Goal: Information Seeking & Learning: Learn about a topic

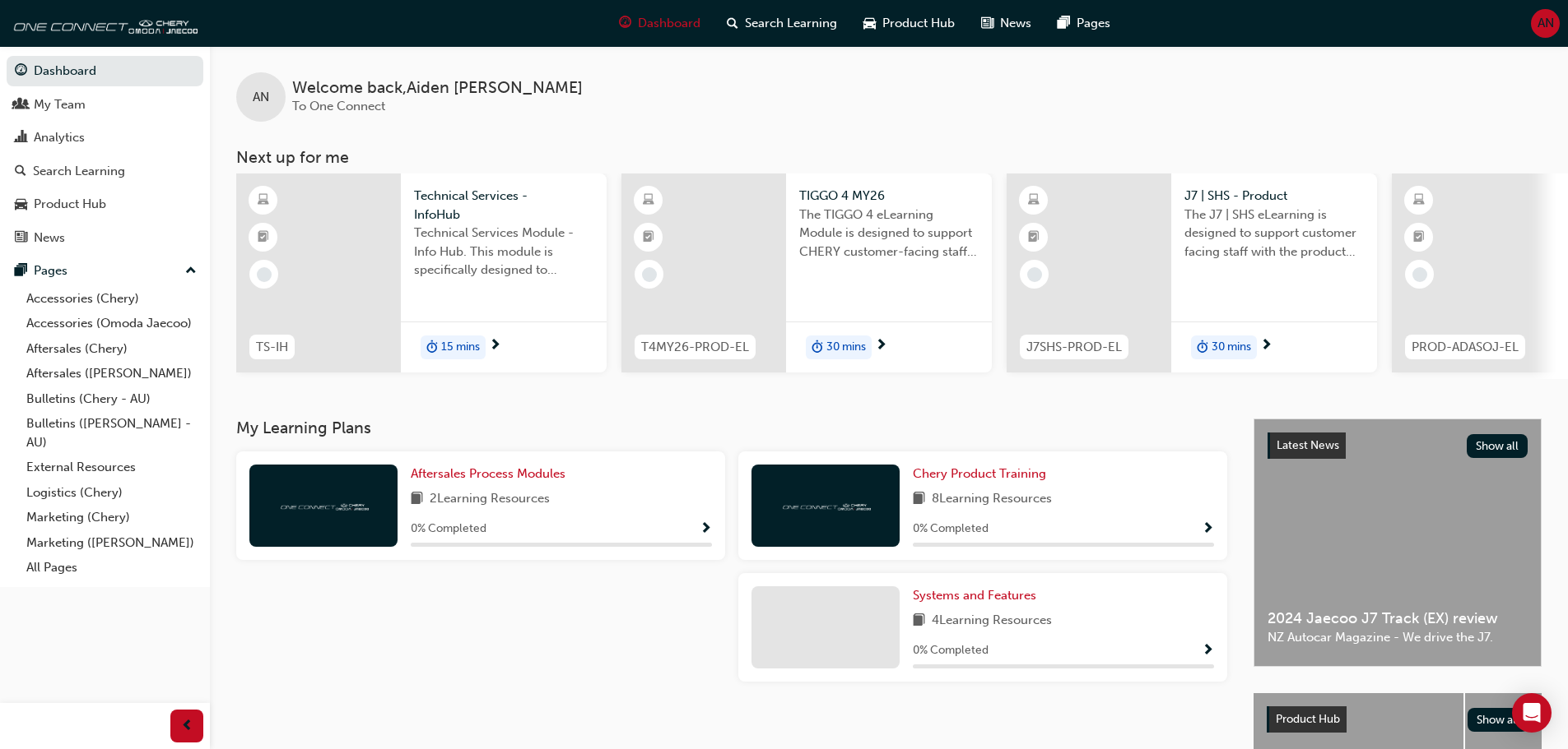
drag, startPoint x: 1522, startPoint y: 2, endPoint x: 1156, endPoint y: 94, distance: 377.4
click at [1156, 94] on div "AN Welcome back , Aiden Nye To One Connect" at bounding box center [889, 84] width 1358 height 75
click at [84, 170] on div "Search Learning" at bounding box center [79, 171] width 93 height 19
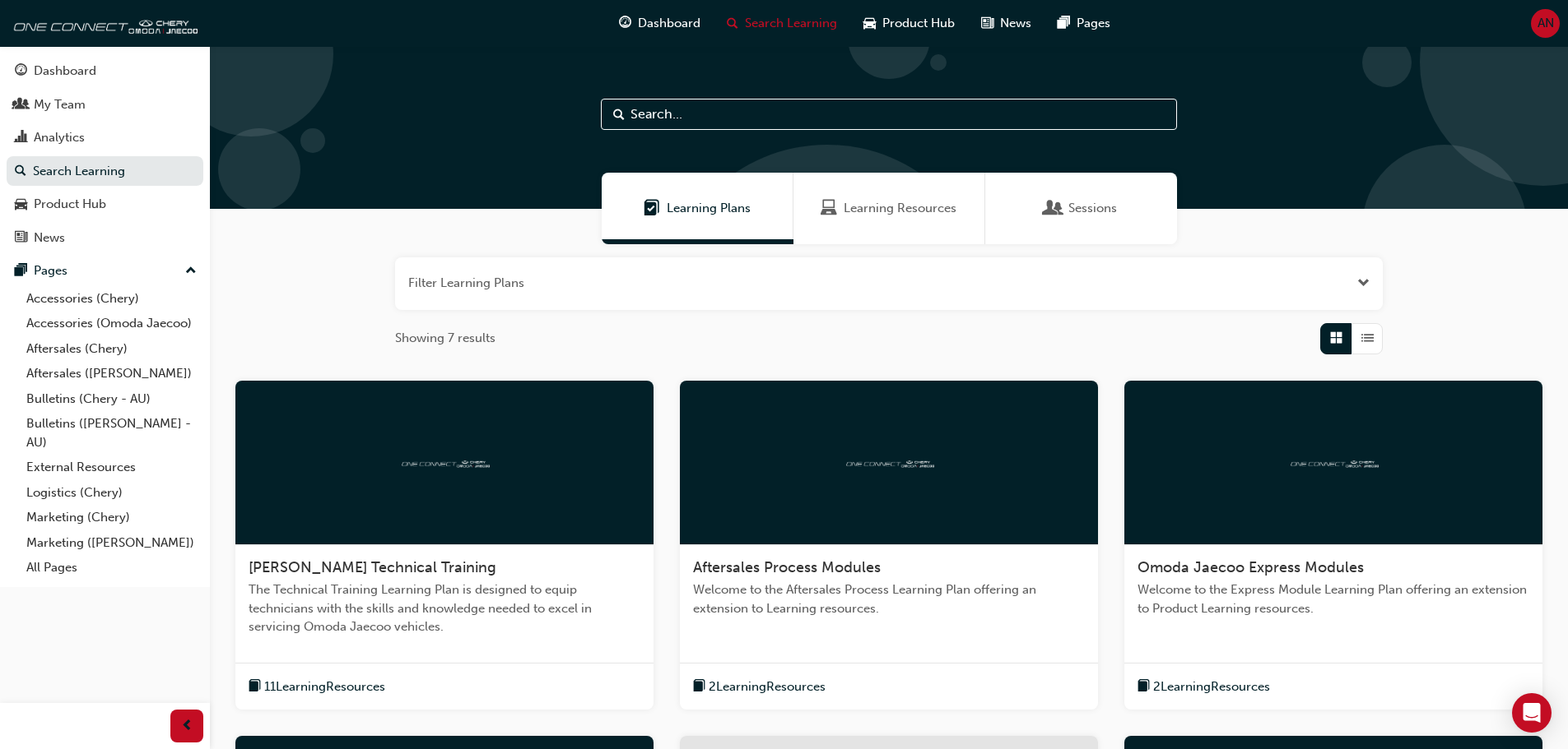
click at [1111, 198] on div "Sessions" at bounding box center [1080, 208] width 191 height 72
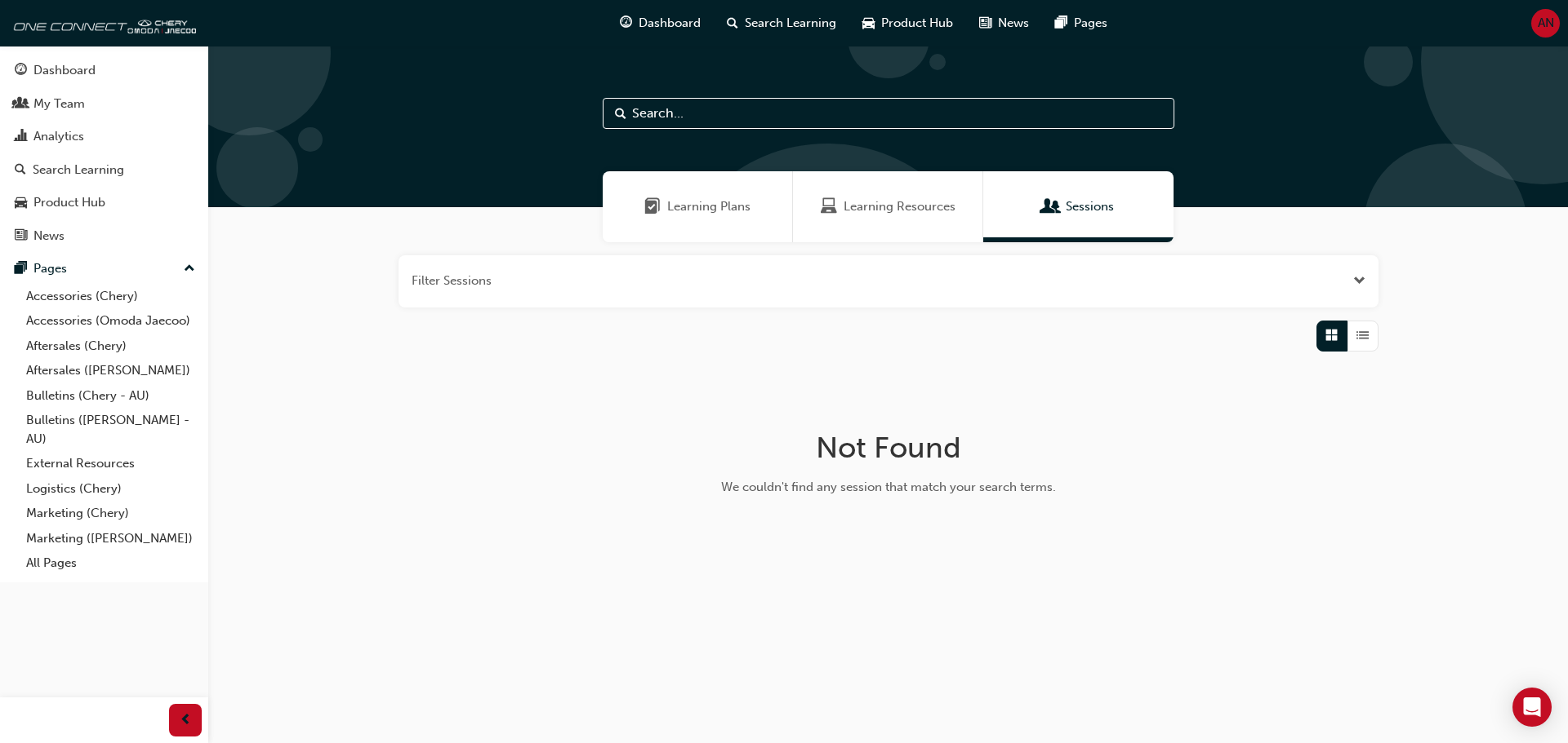
click at [935, 209] on span "Learning Resources" at bounding box center [899, 207] width 111 height 19
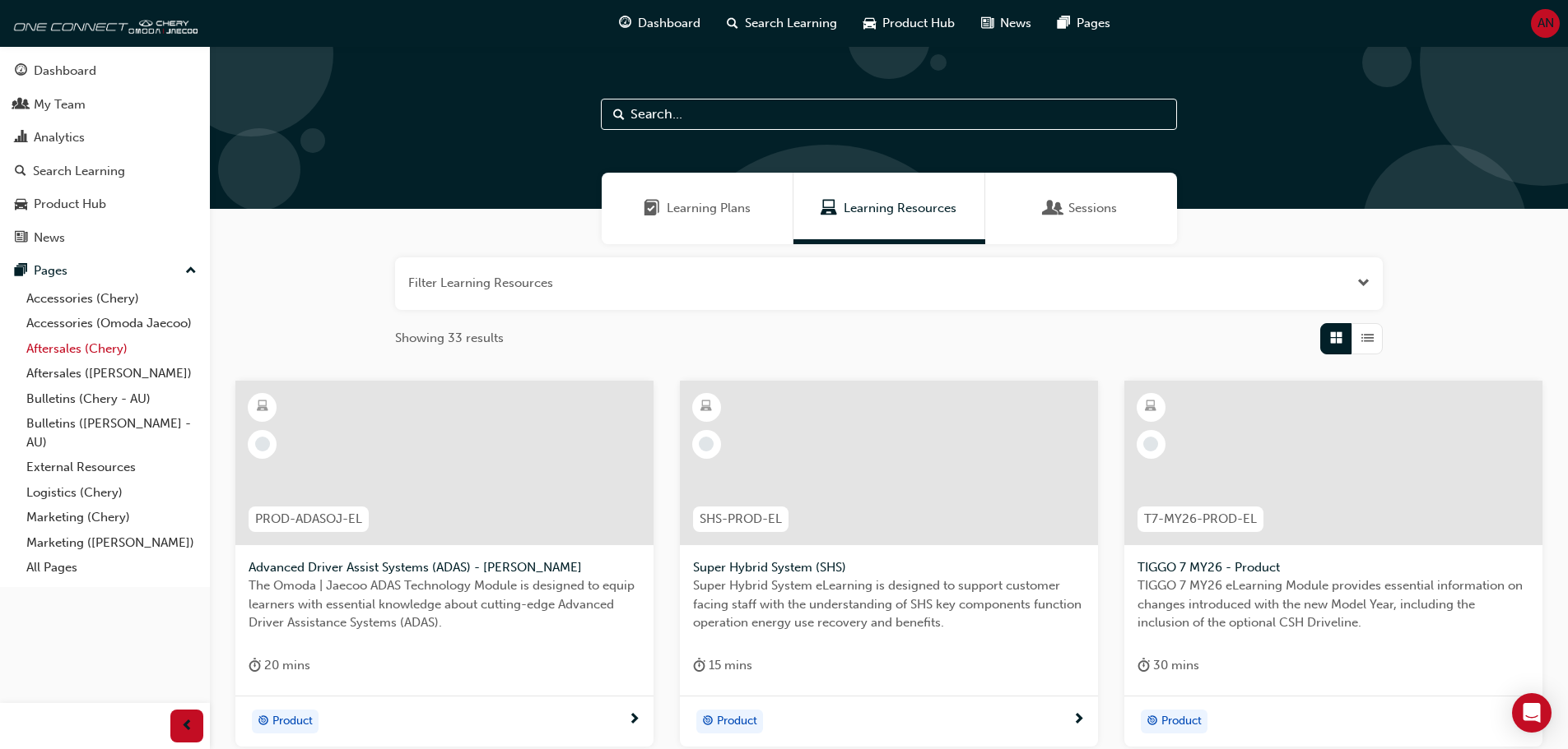
click at [78, 346] on link "Aftersales (Chery)" at bounding box center [111, 349] width 183 height 25
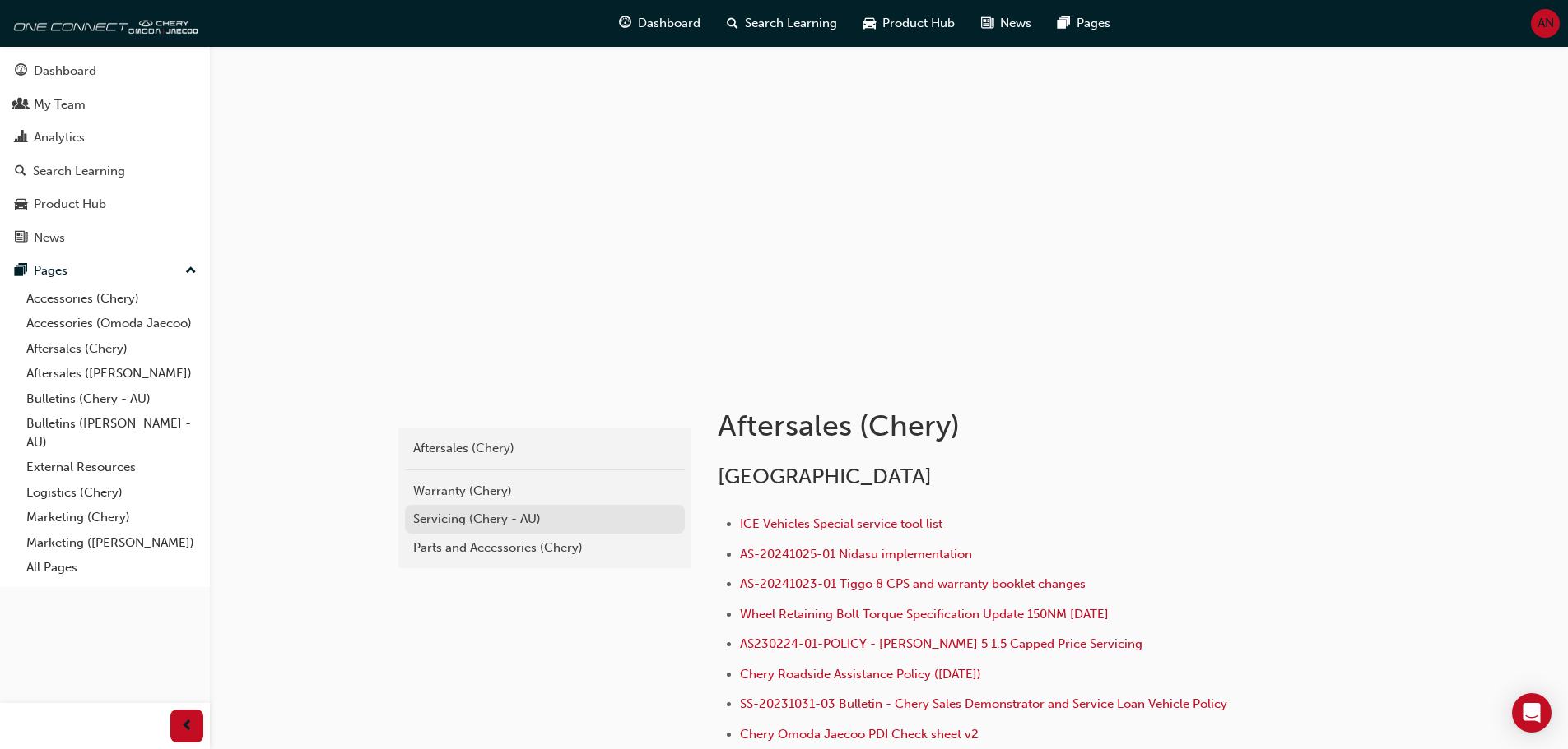
click at [520, 523] on div "Servicing (Chery - AU)" at bounding box center [545, 519] width 263 height 19
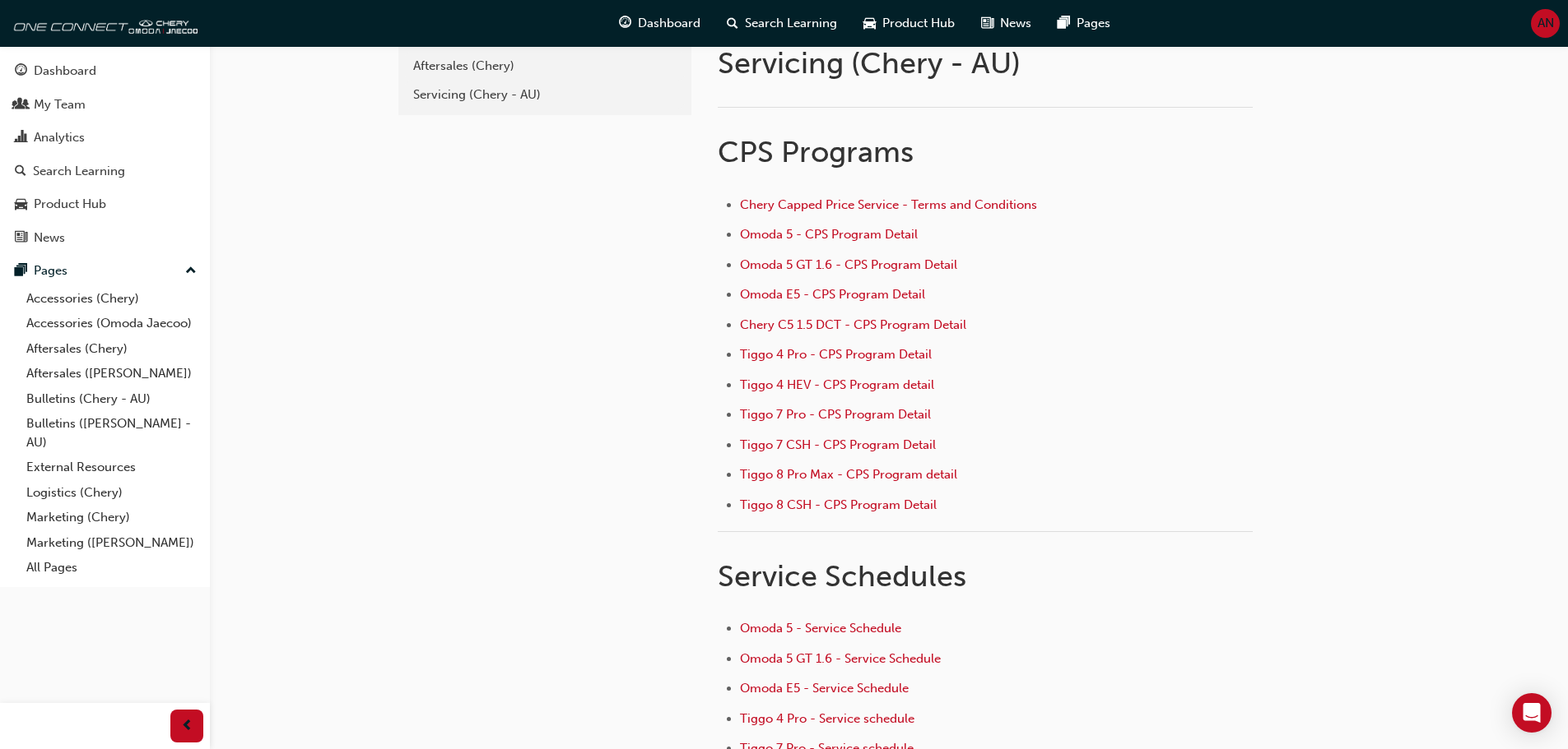
scroll to position [83, 0]
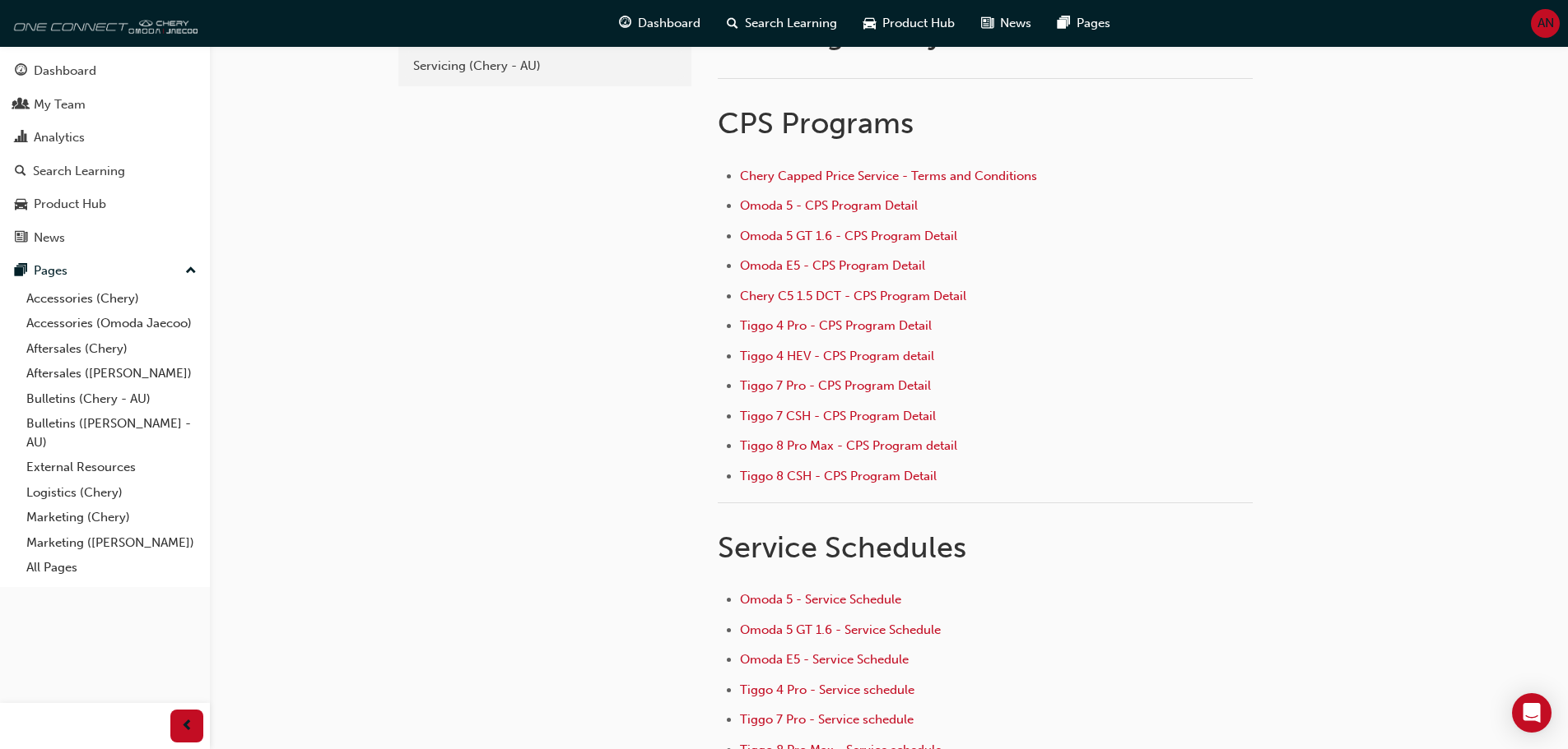
click at [118, 30] on img at bounding box center [102, 22] width 190 height 33
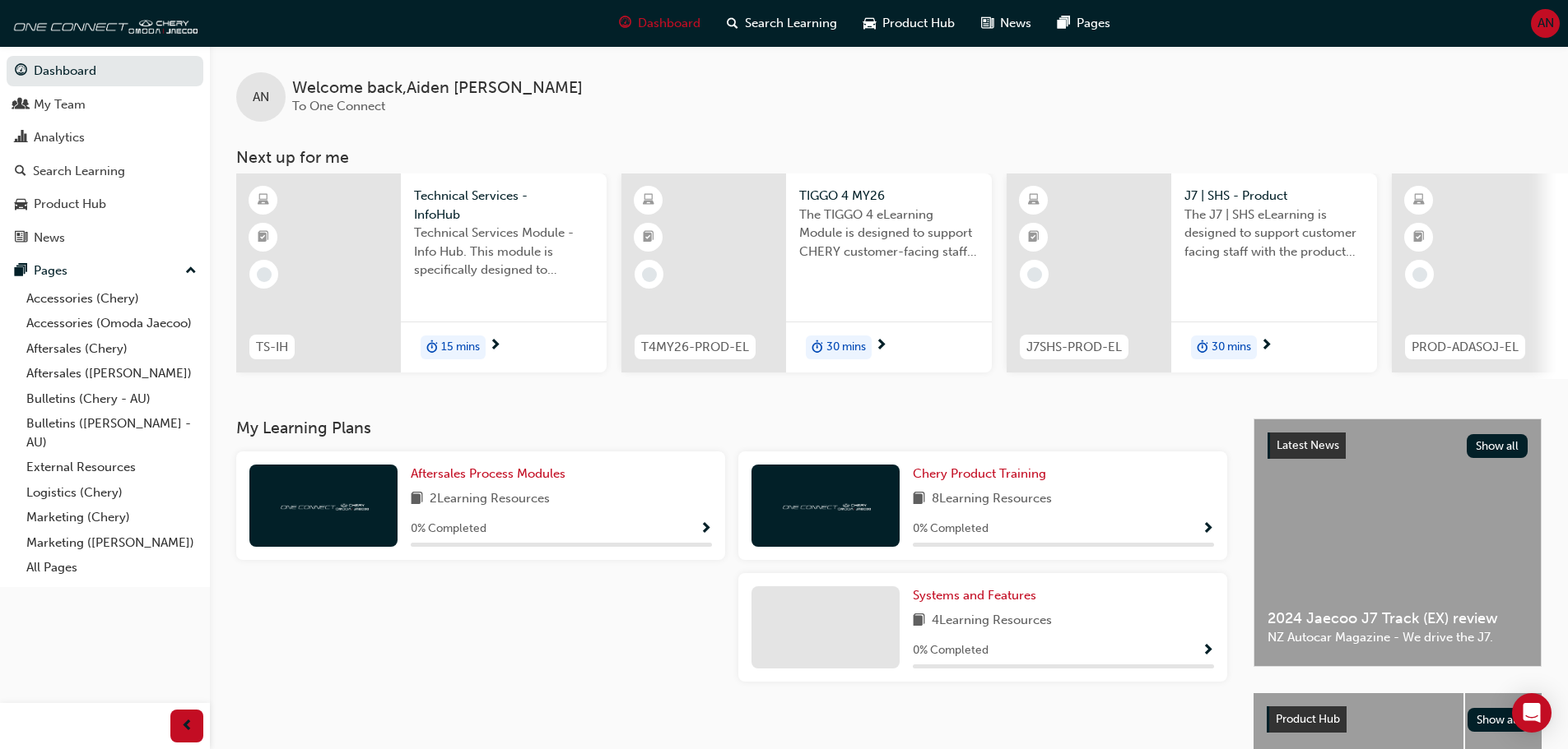
click at [102, 121] on button "Dashboard My Team Analytics Search Learning Product Hub News Pages" at bounding box center [104, 154] width 197 height 203
click at [89, 109] on div "My Team" at bounding box center [104, 104] width 181 height 21
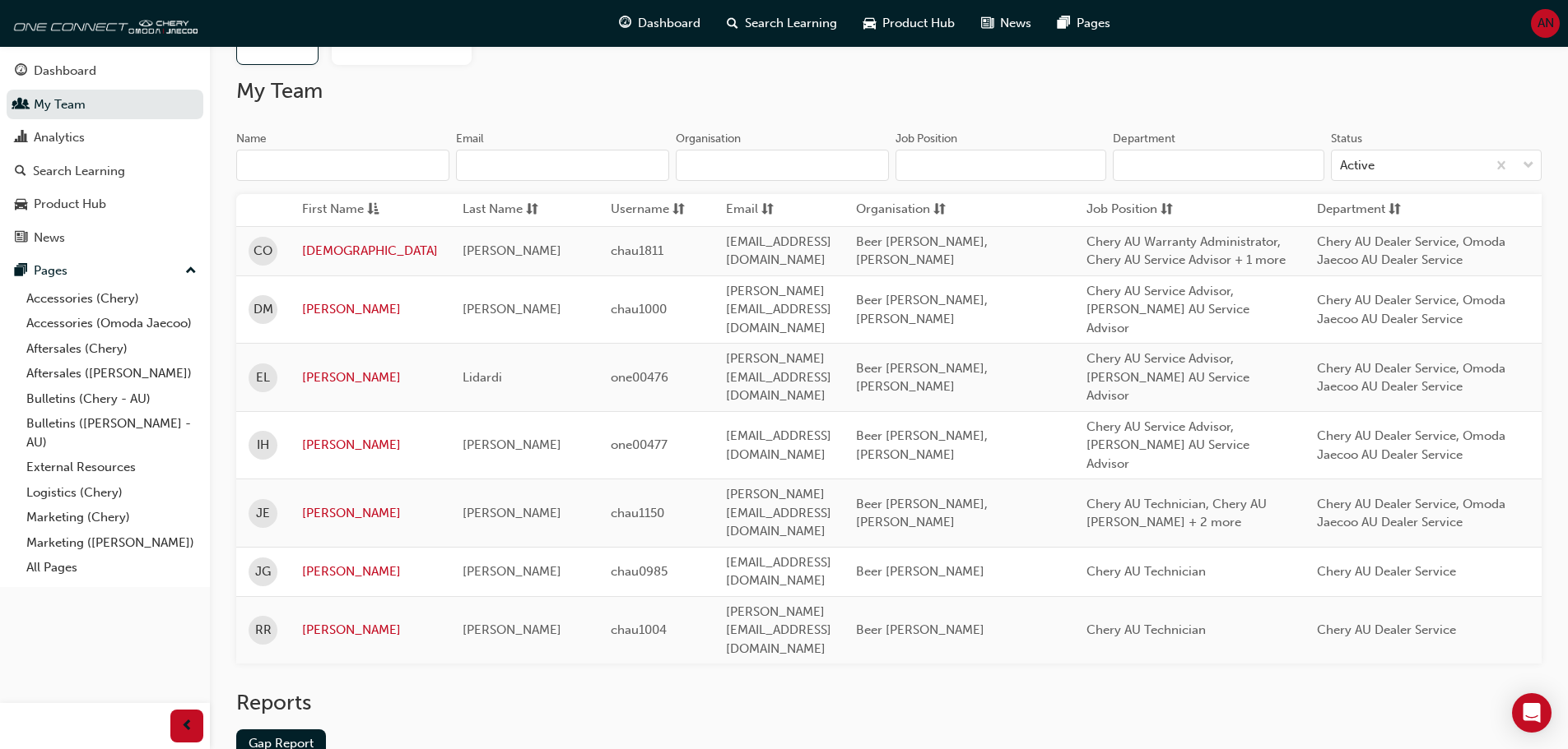
scroll to position [94, 0]
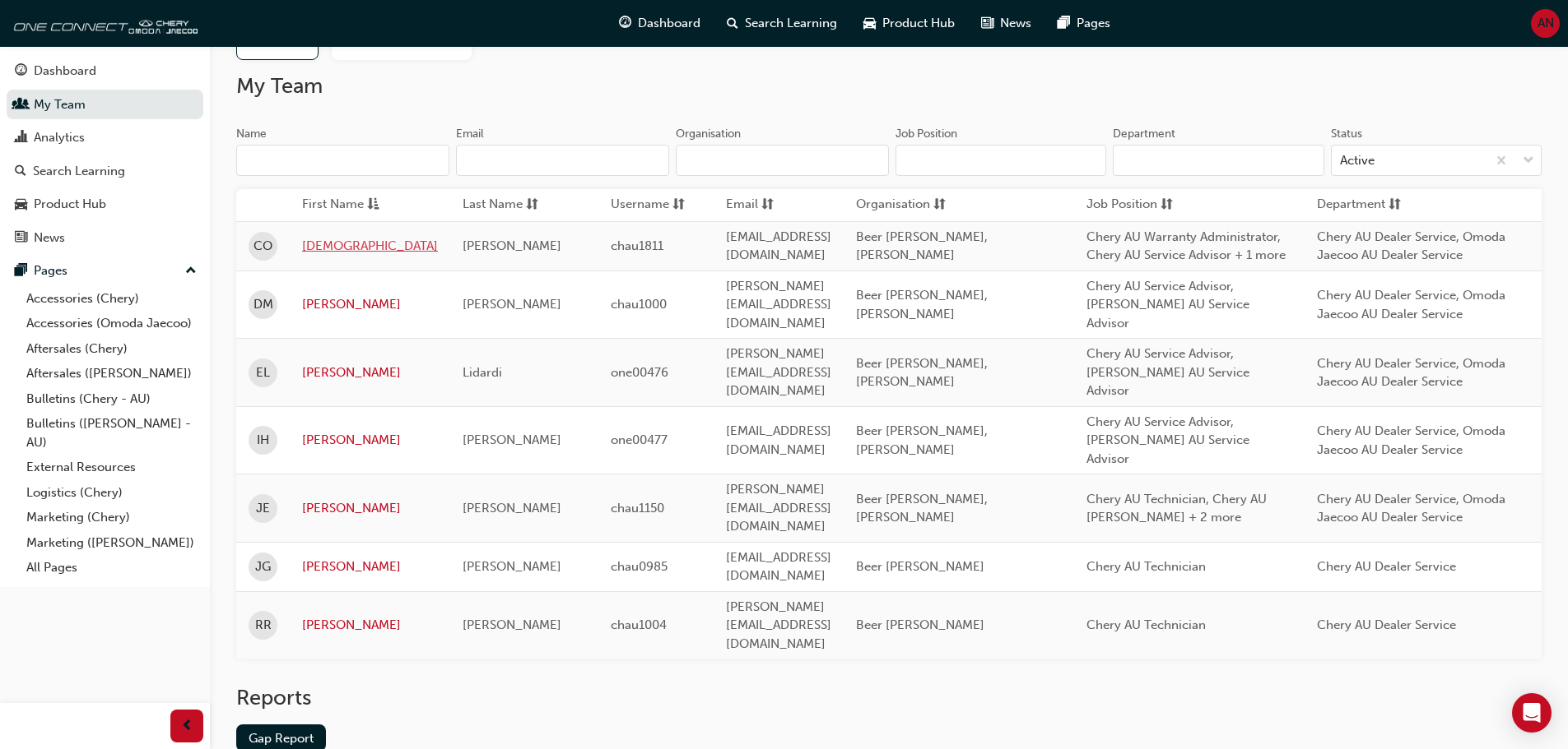
click at [338, 245] on link "Christian" at bounding box center [369, 246] width 136 height 19
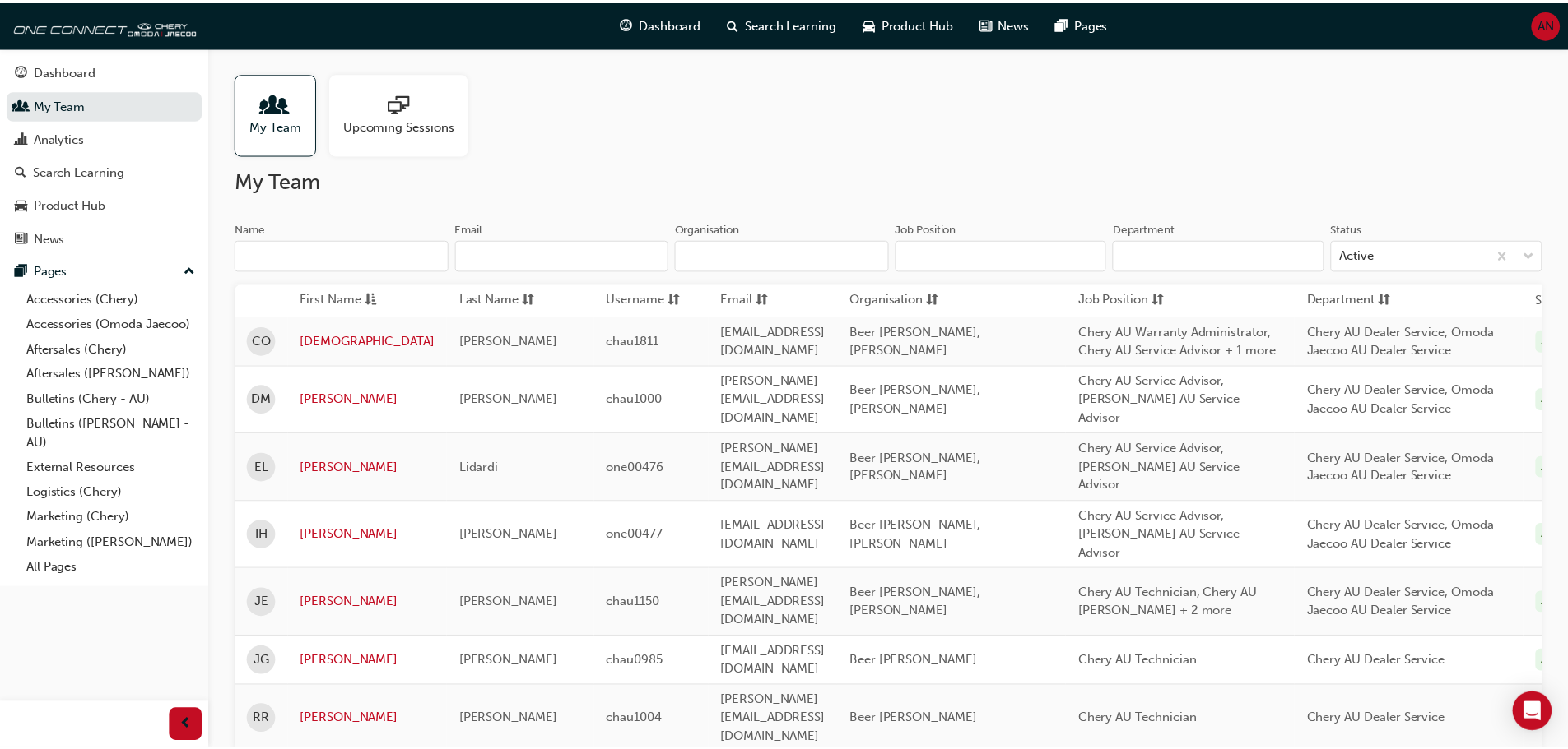
scroll to position [94, 0]
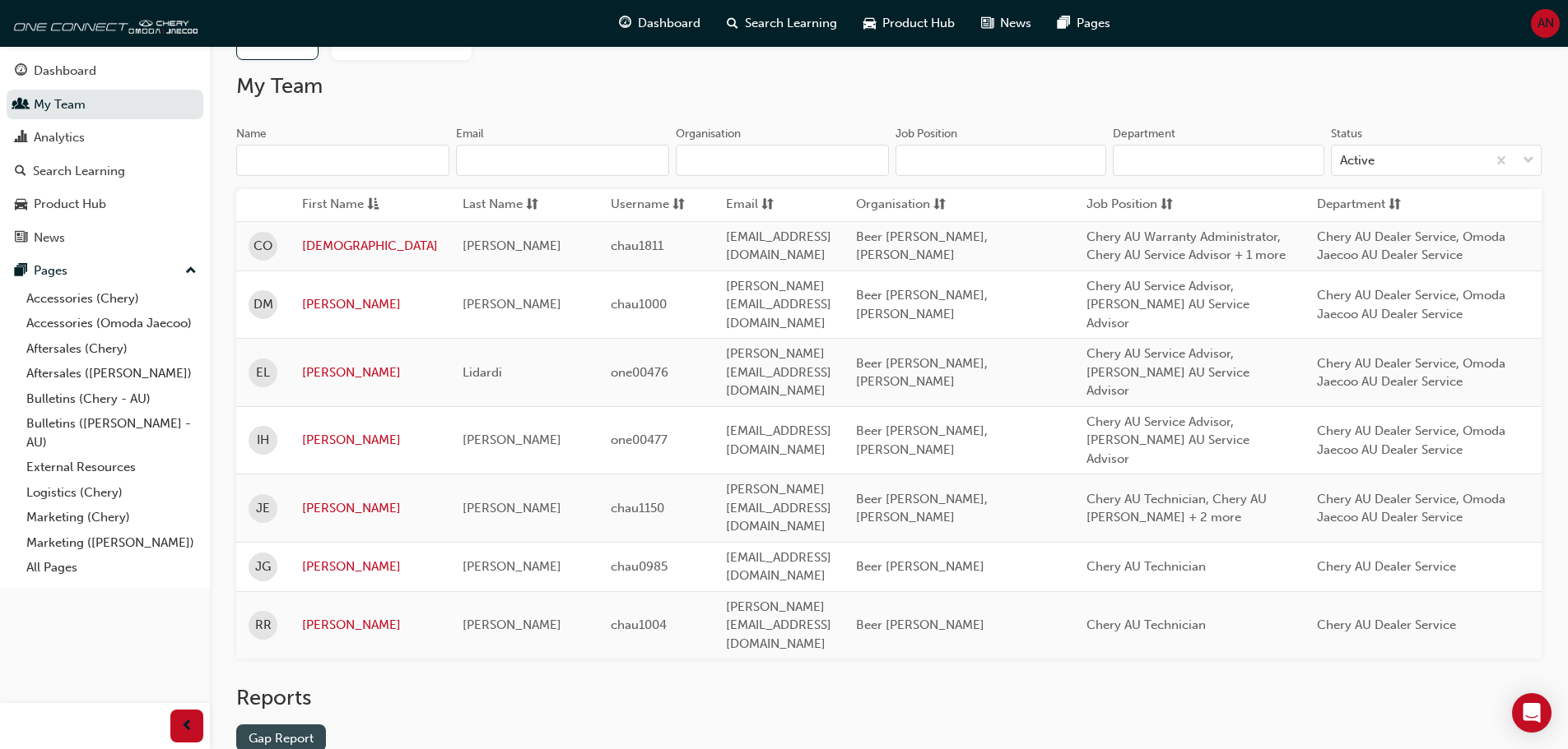
click at [298, 725] on link "Gap Report" at bounding box center [281, 738] width 90 height 27
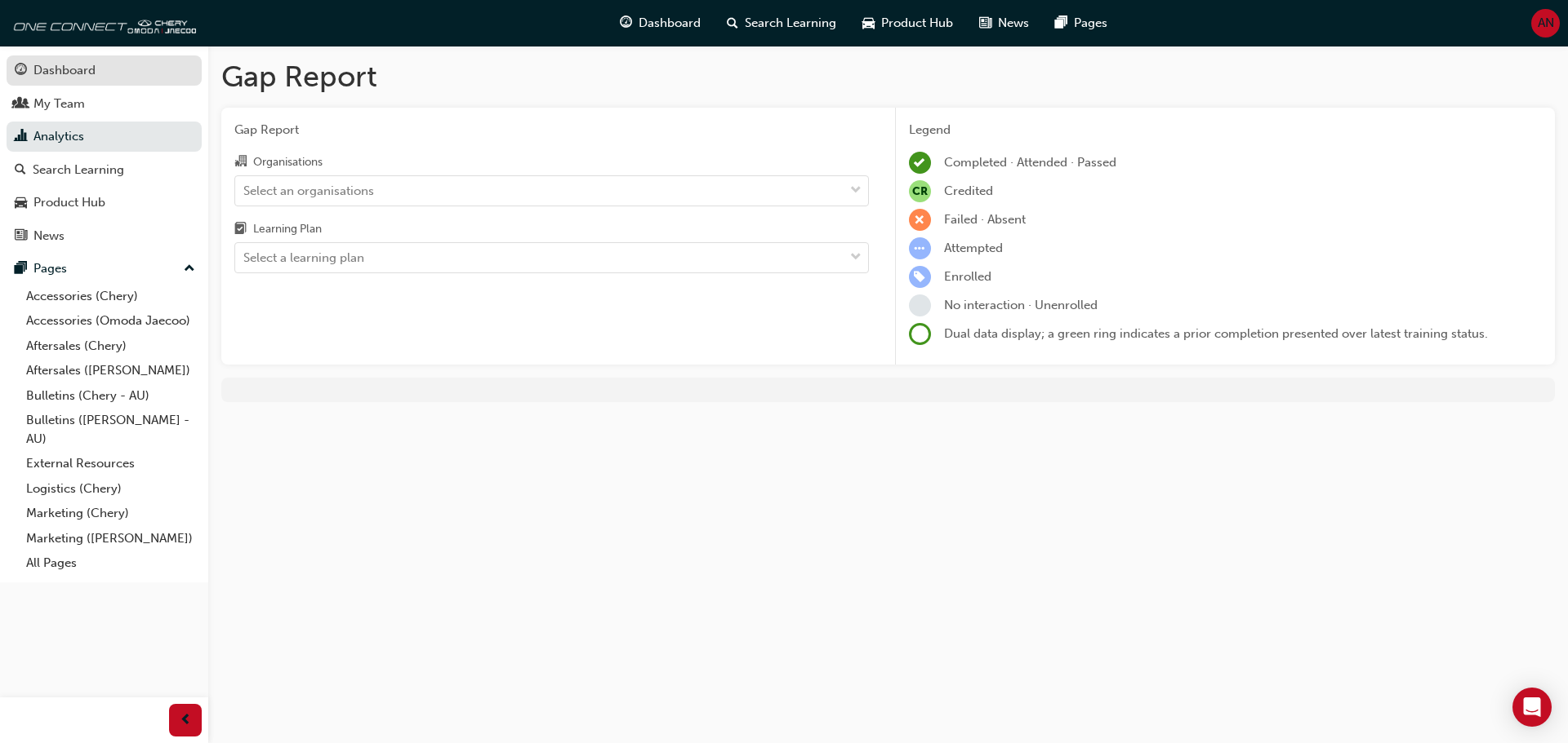
click at [96, 79] on div "Dashboard" at bounding box center [103, 70] width 179 height 20
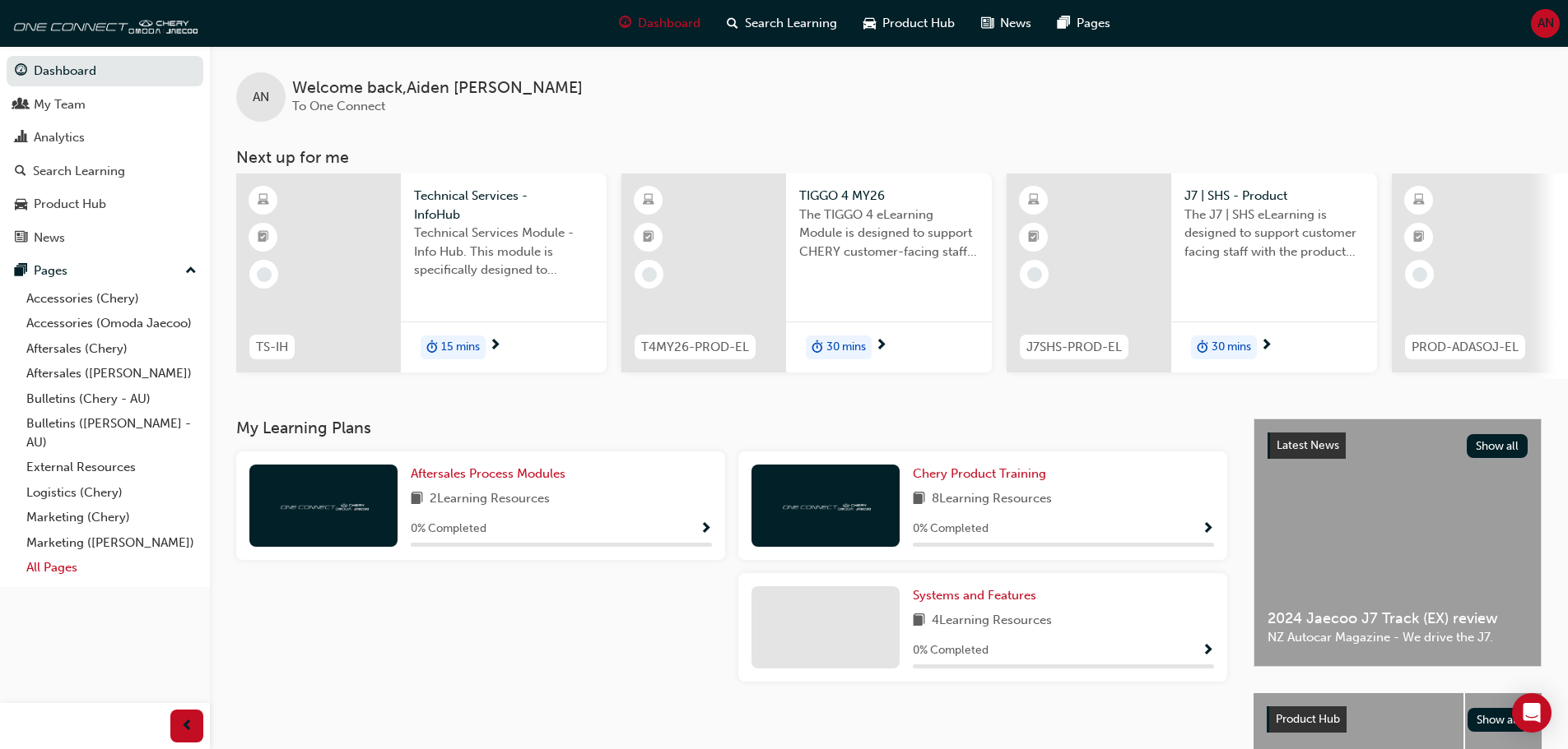
click at [66, 575] on link "All Pages" at bounding box center [111, 568] width 183 height 25
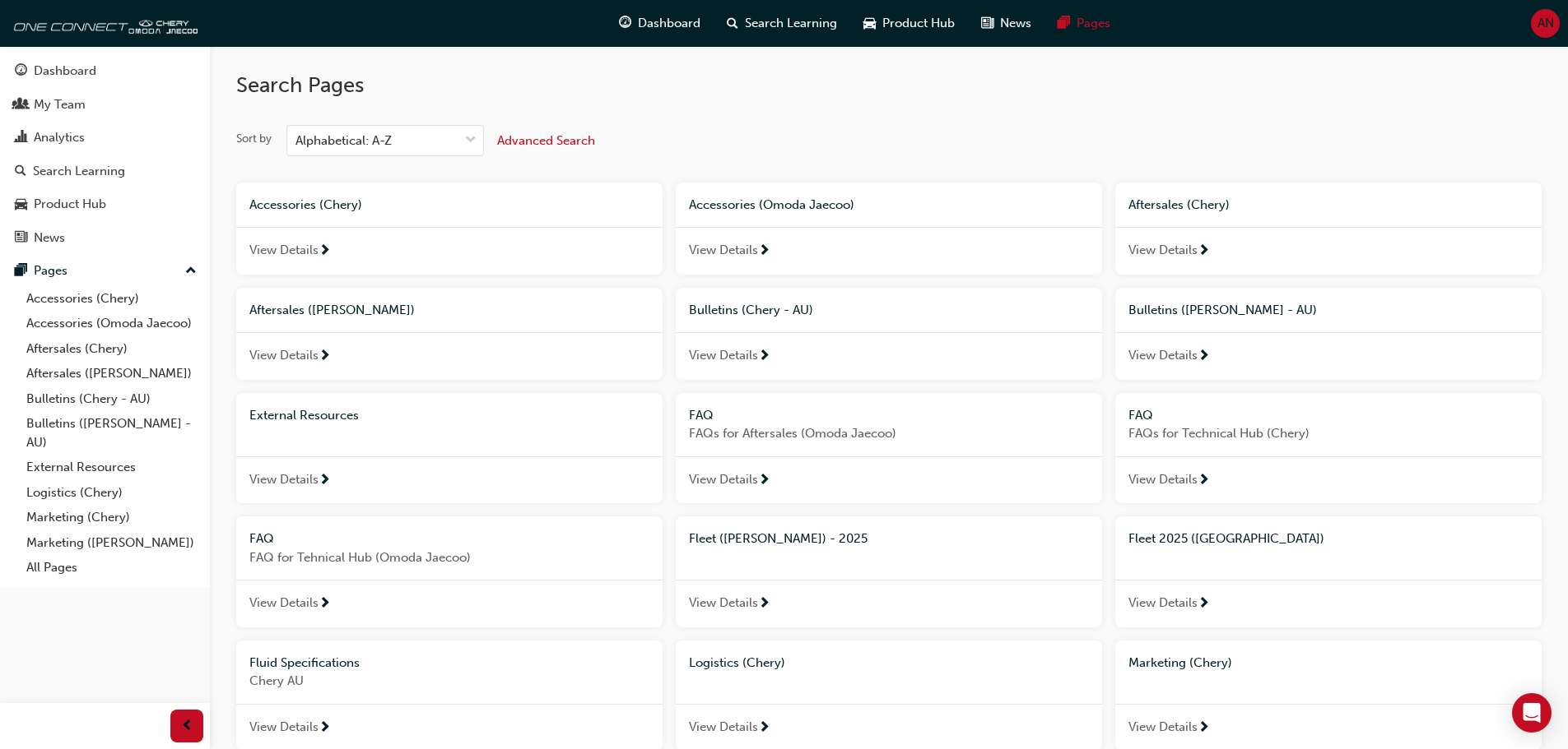
click at [1029, 101] on div "Search Pages Sort by Alphabetical: A-Z Advanced Search Accessories (Chery) View…" at bounding box center [889, 668] width 1306 height 1245
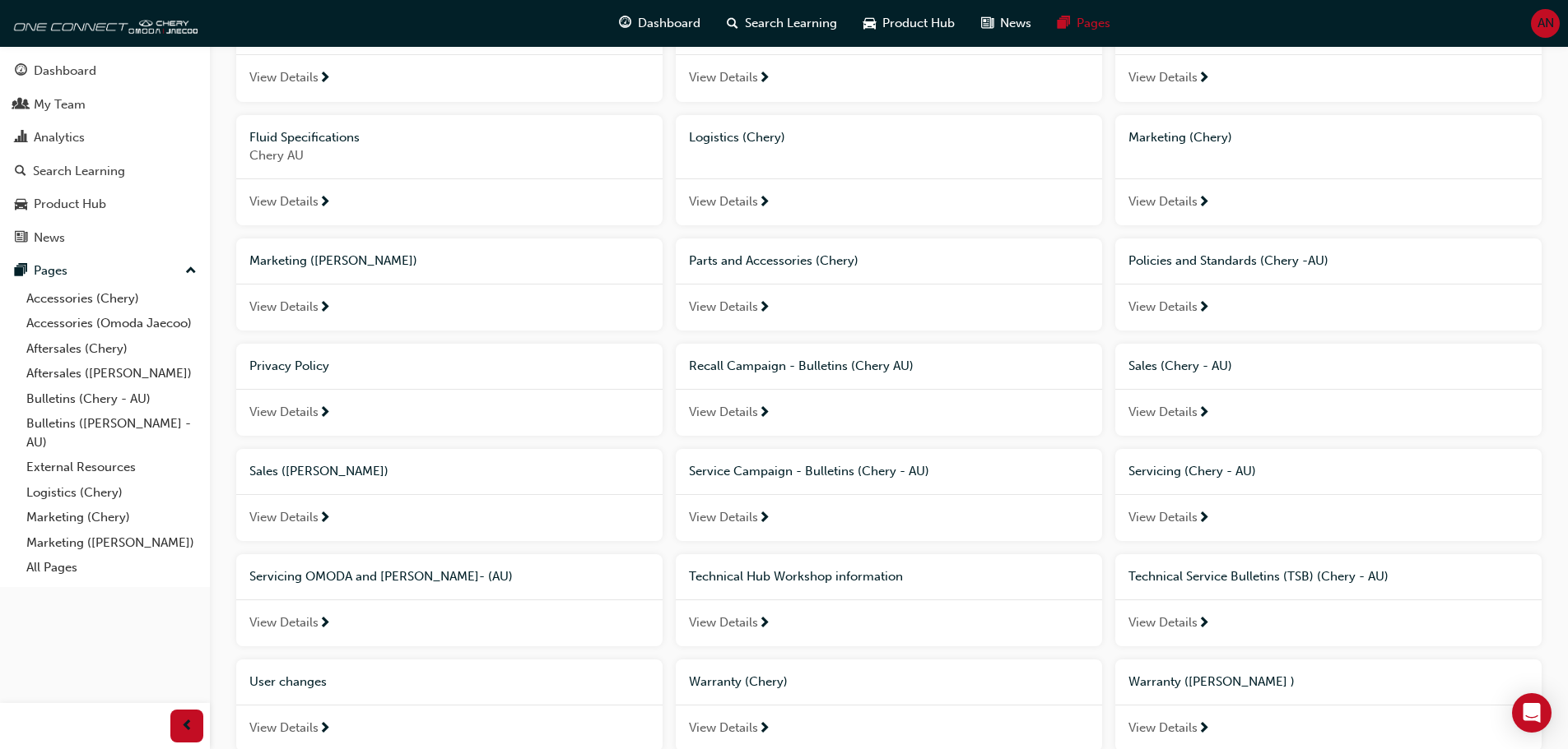
scroll to position [635, 0]
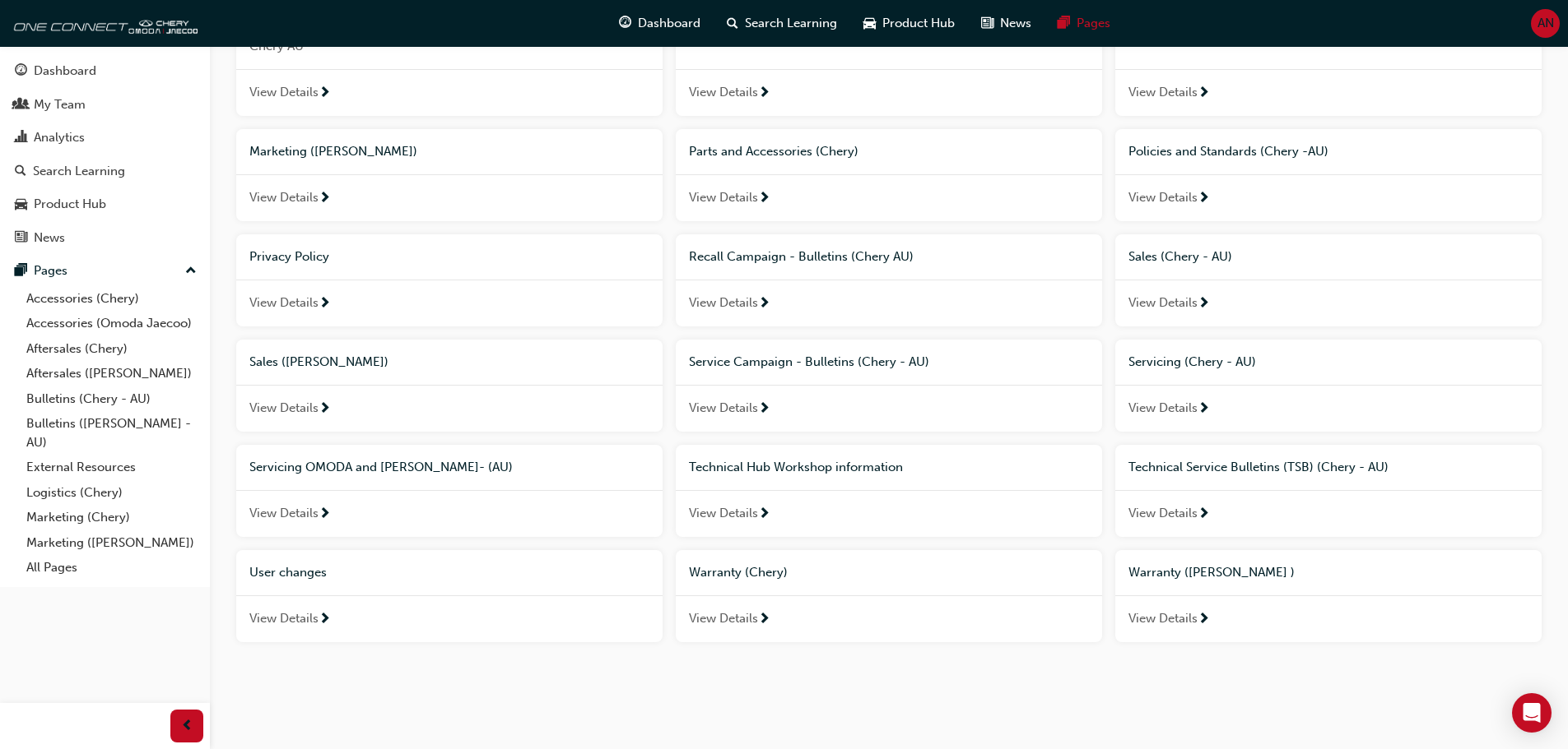
click at [731, 575] on span "Warranty (Chery)" at bounding box center [739, 572] width 99 height 14
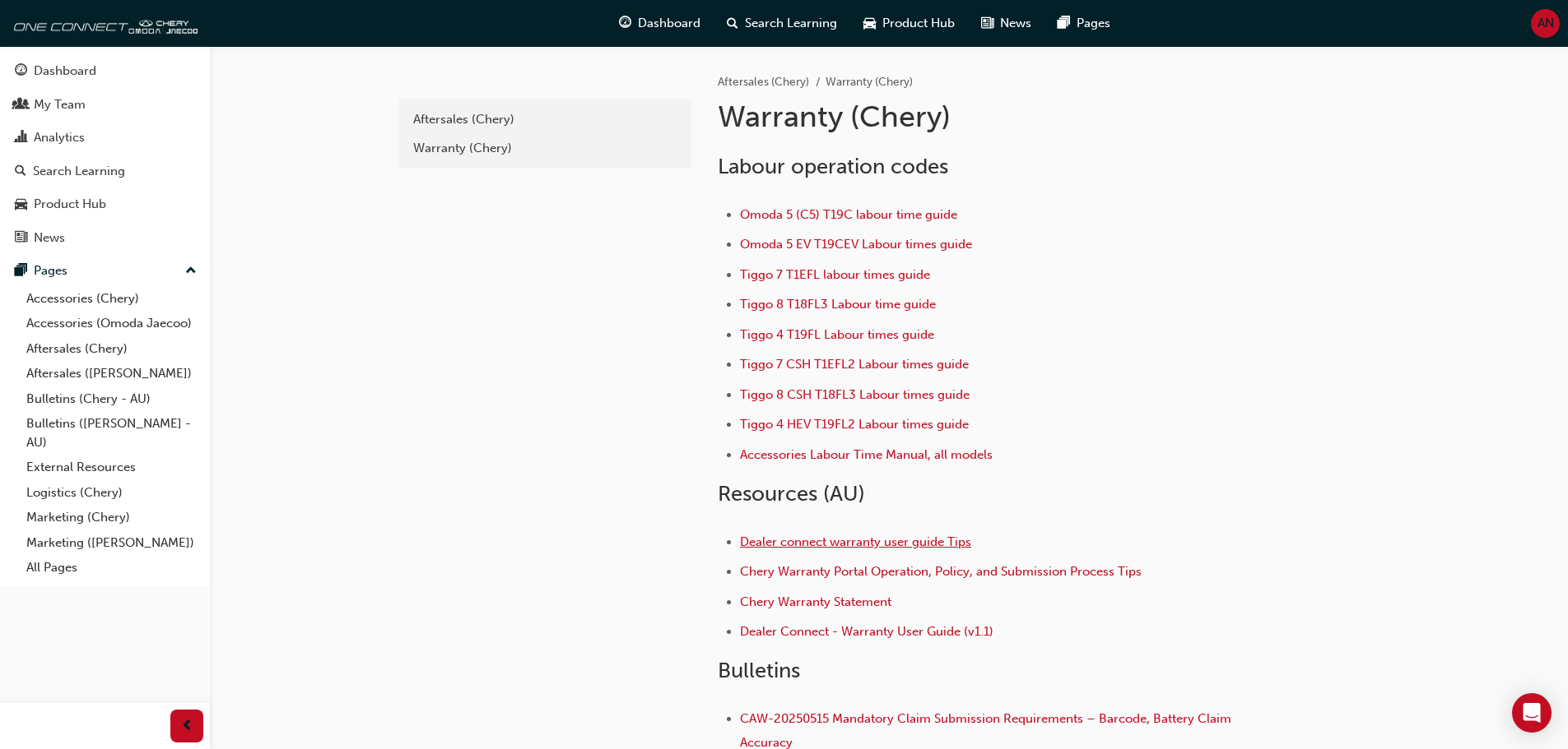
click at [899, 545] on span "Dealer connect warranty user guide Tips" at bounding box center [855, 542] width 231 height 14
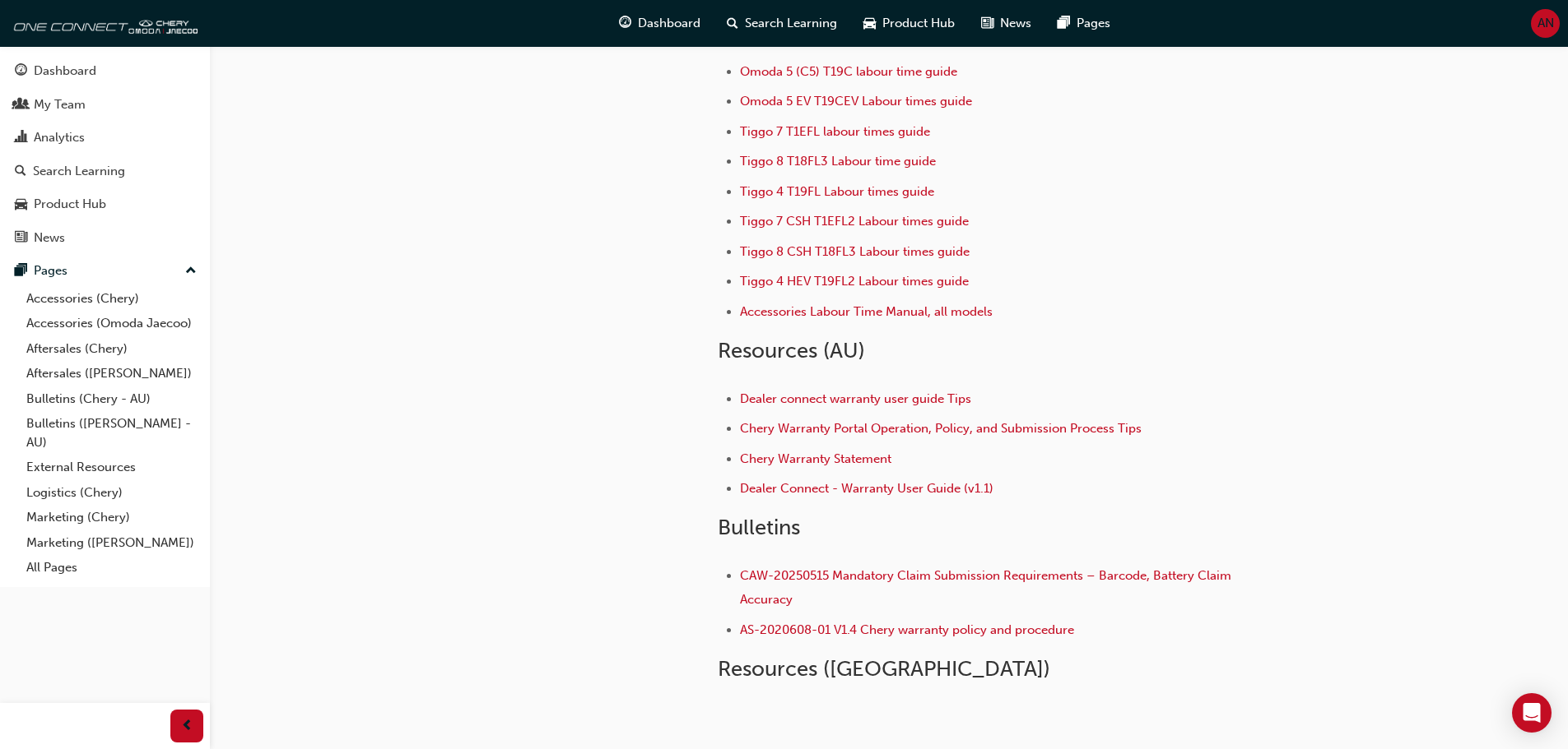
scroll to position [164, 0]
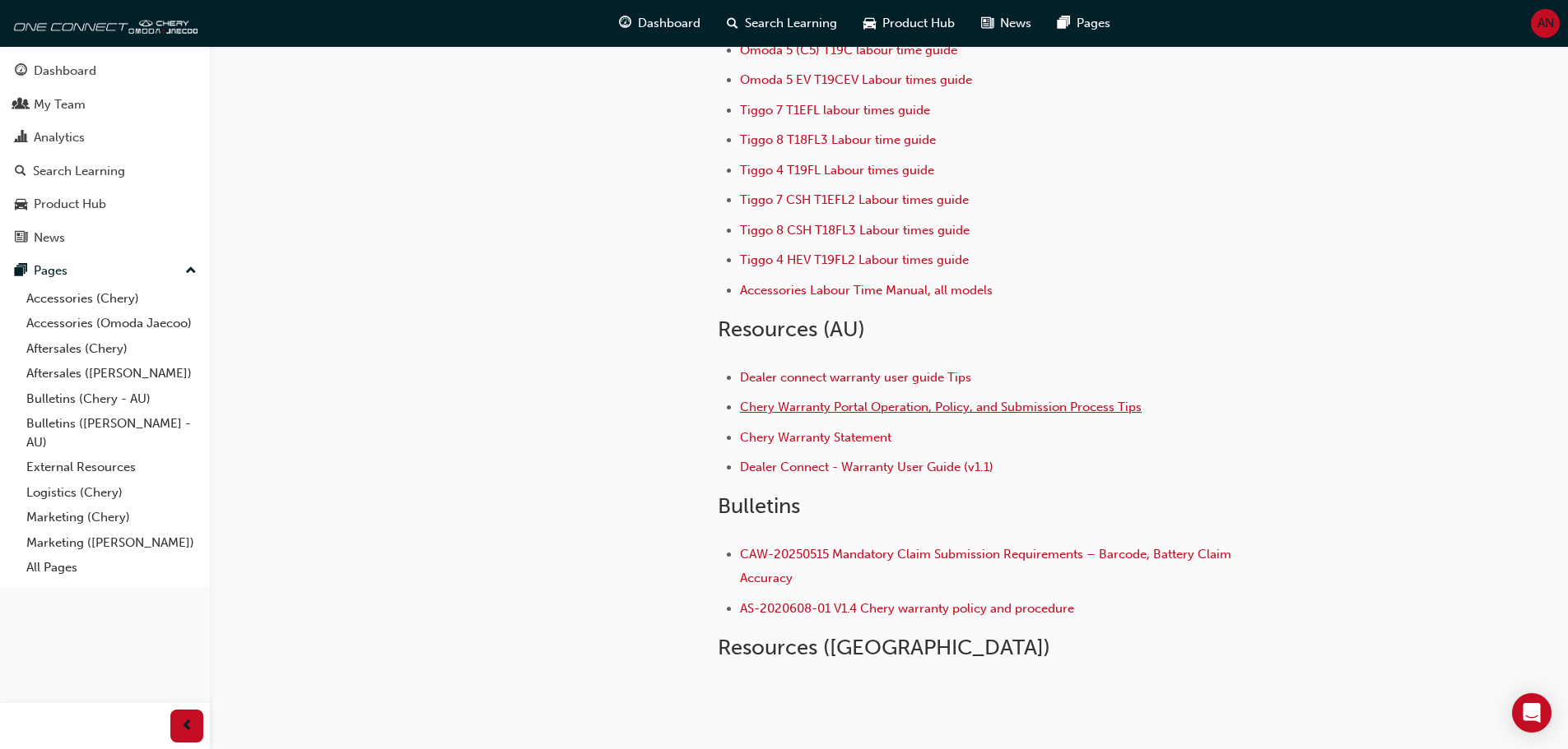
click at [933, 413] on span "Chery Warranty Portal Operation, Policy, and Submission Process Tips" at bounding box center [940, 407] width 402 height 14
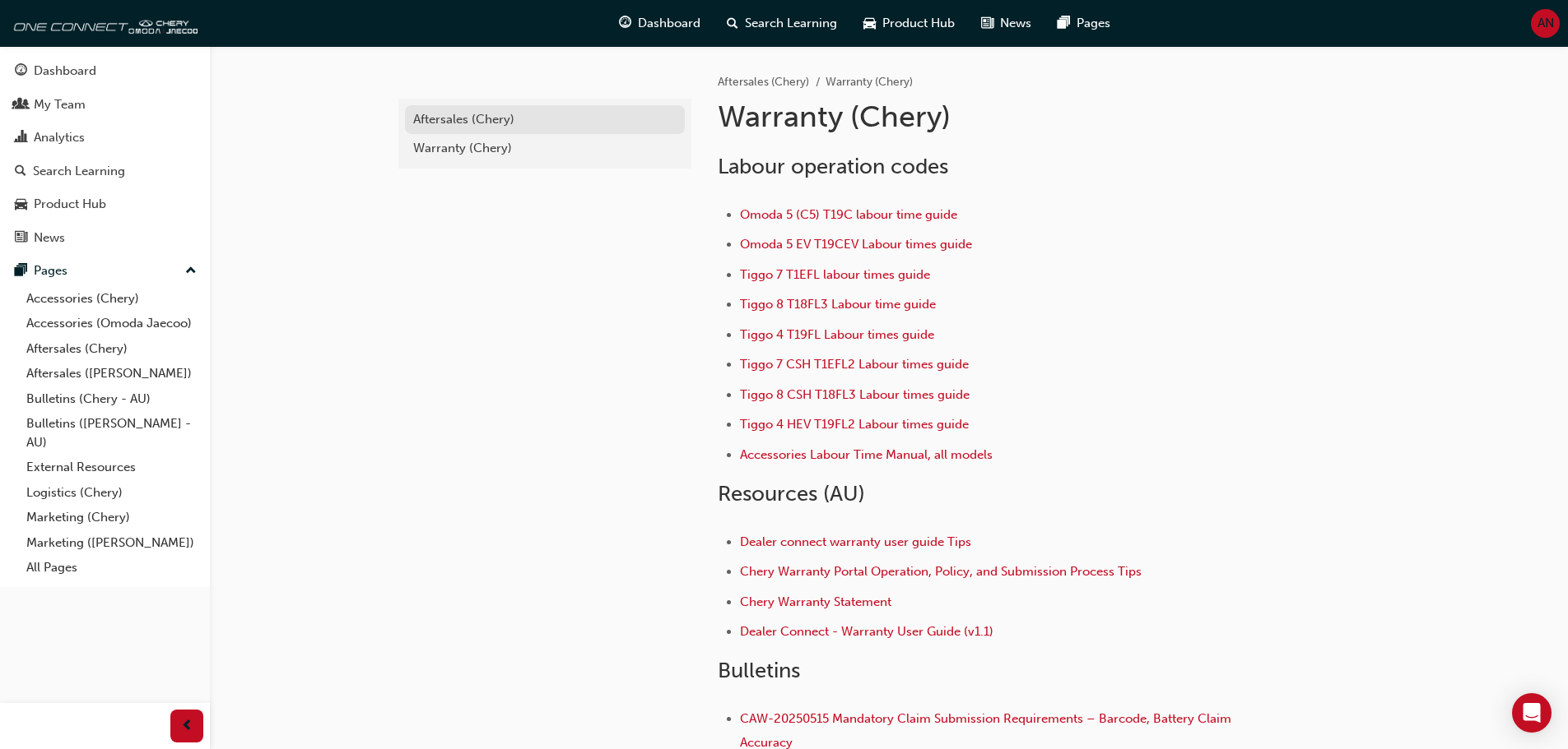
click at [465, 120] on div "Aftersales (Chery)" at bounding box center [545, 119] width 263 height 19
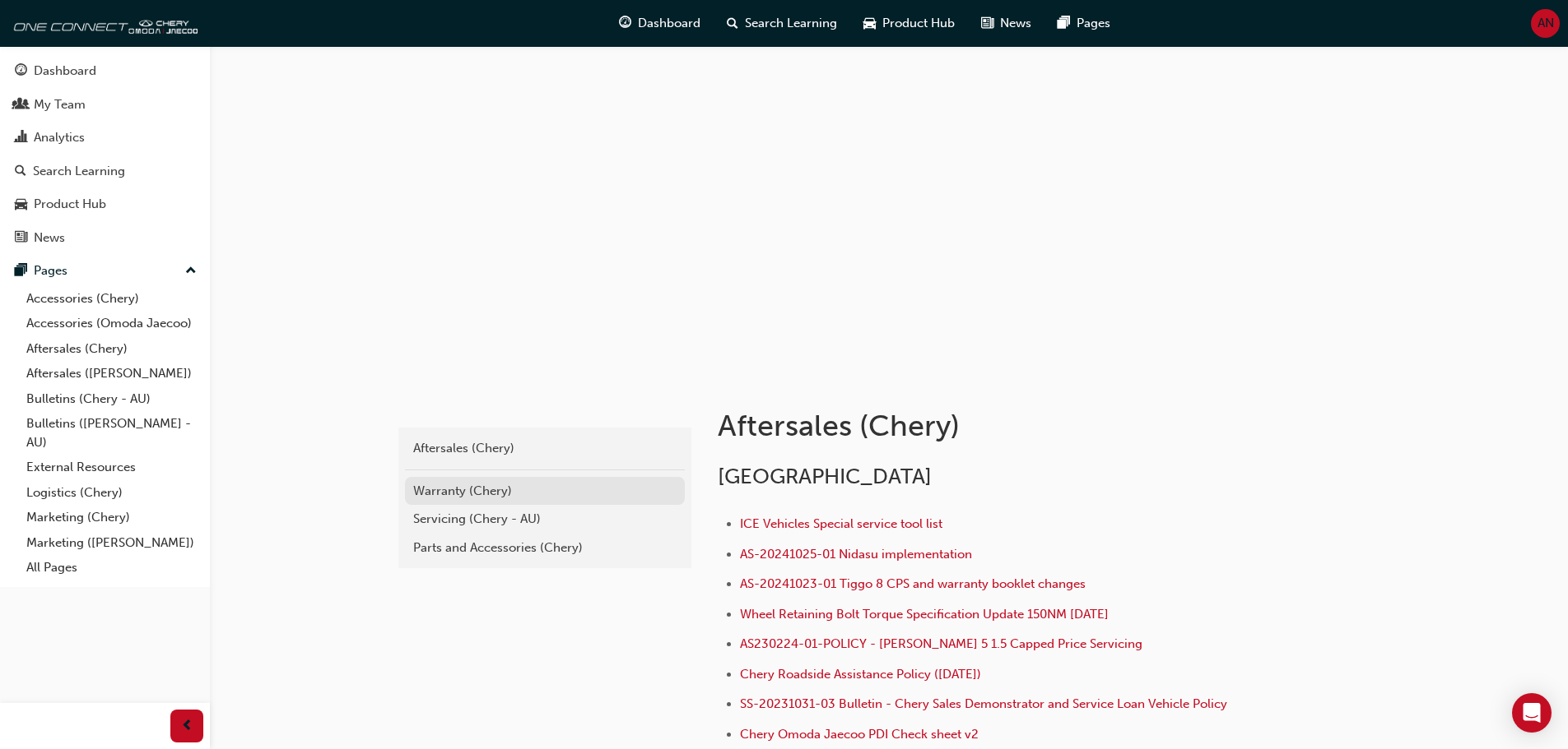
click at [465, 501] on link "Warranty (Chery)" at bounding box center [545, 491] width 279 height 29
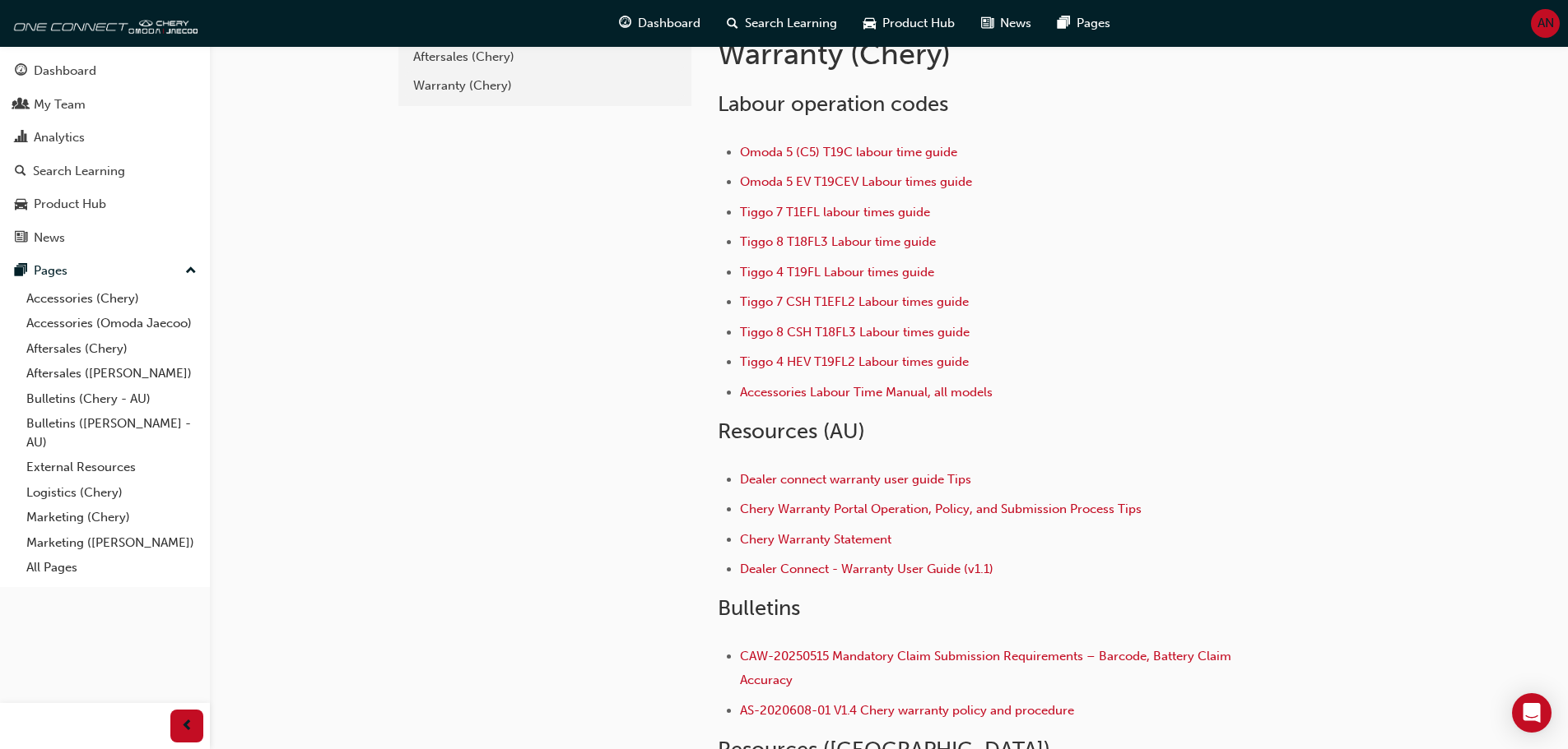
scroll to position [1, 0]
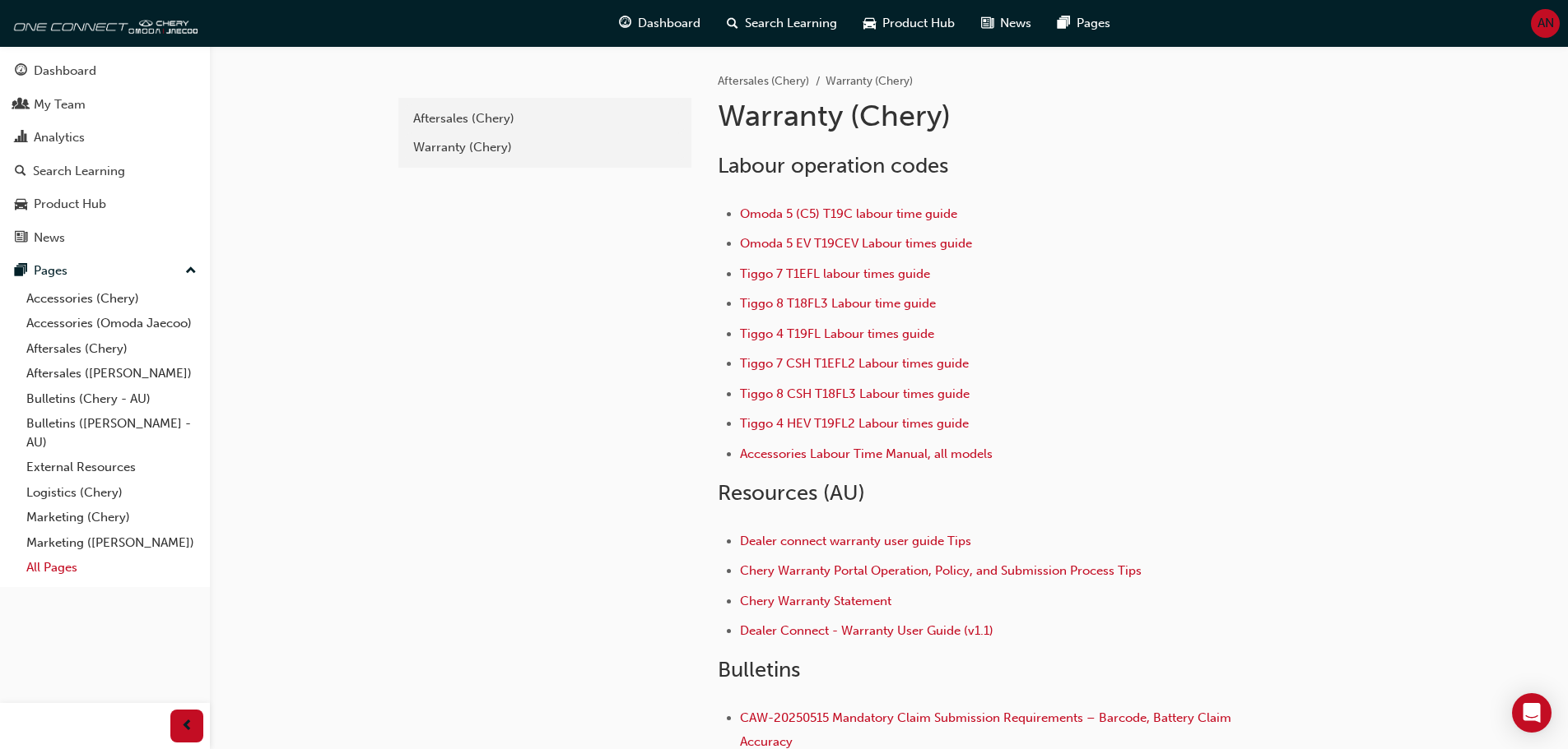
click at [40, 572] on link "All Pages" at bounding box center [111, 568] width 183 height 25
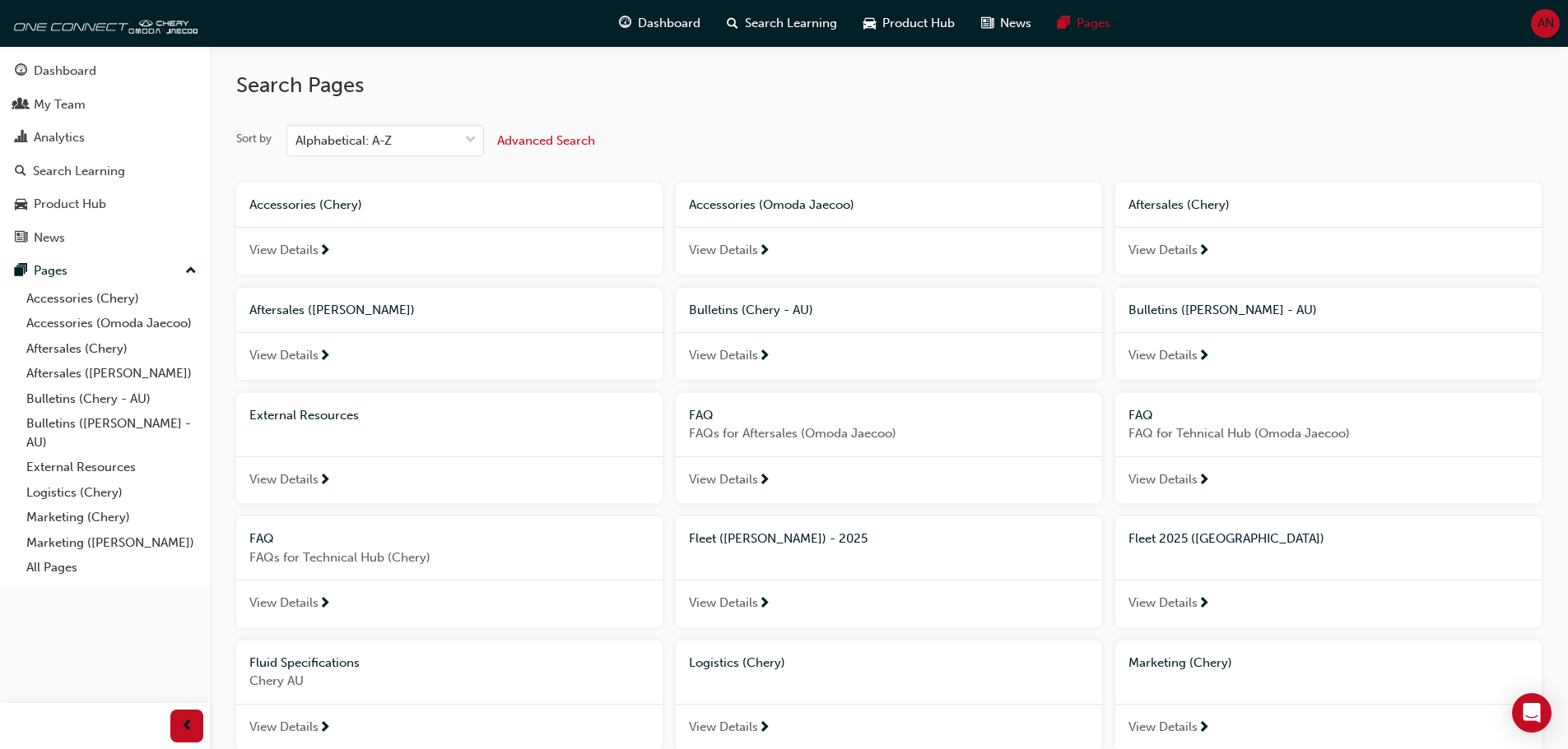
click at [327, 417] on span "External Resources" at bounding box center [305, 415] width 110 height 14
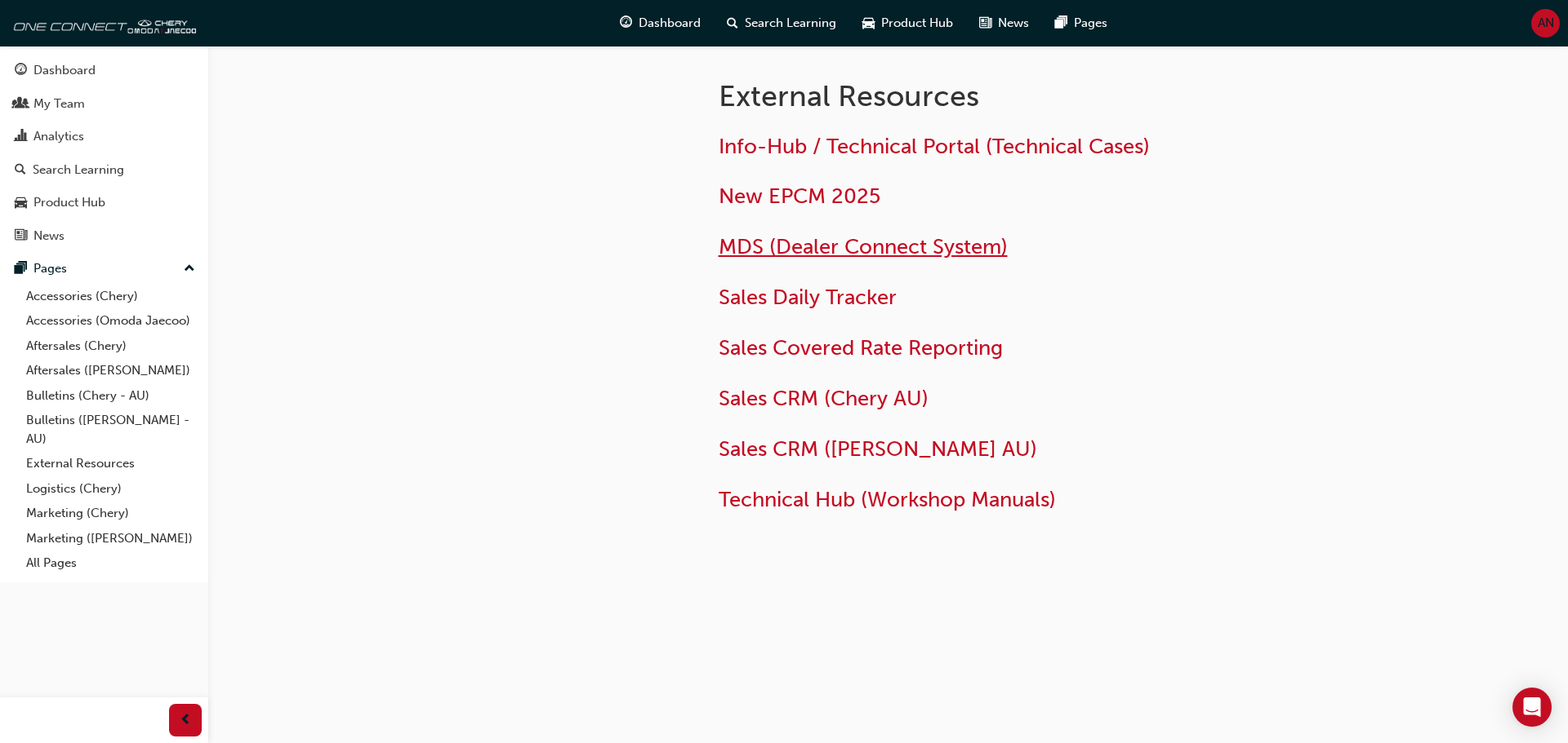
click at [841, 251] on span "MDS (Dealer Connect System)" at bounding box center [863, 247] width 289 height 25
